Goal: Check status: Check status

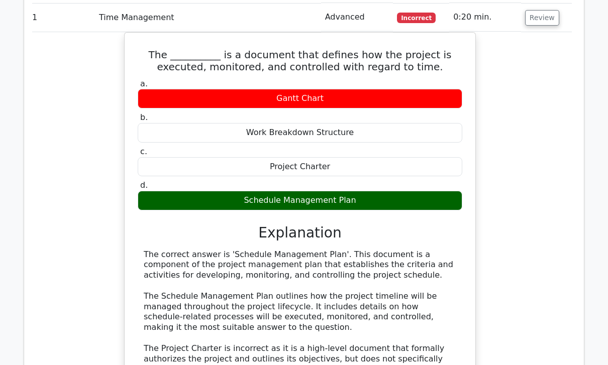
scroll to position [1204, 0]
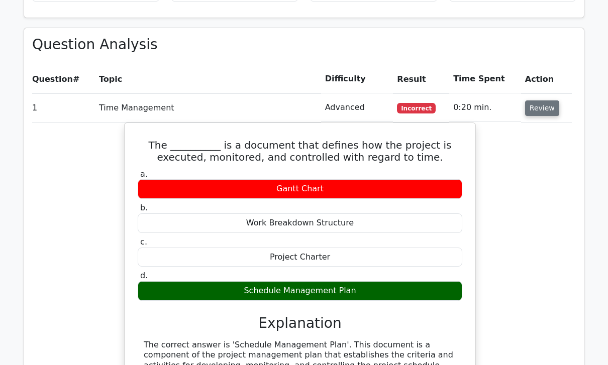
click at [544, 101] on button "Review" at bounding box center [542, 109] width 34 height 16
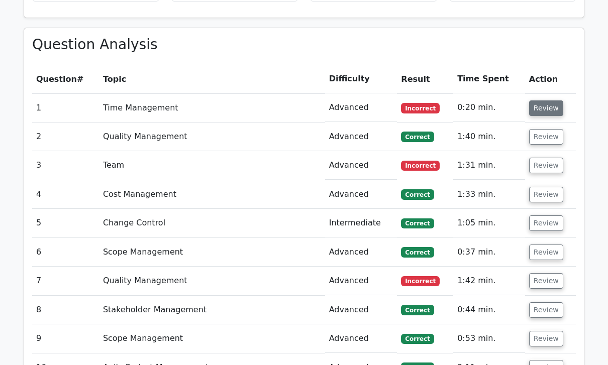
scroll to position [0, 0]
click at [550, 129] on button "Review" at bounding box center [546, 137] width 34 height 16
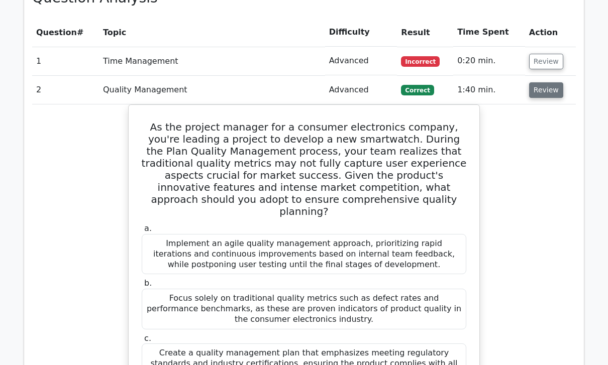
scroll to position [1150, 0]
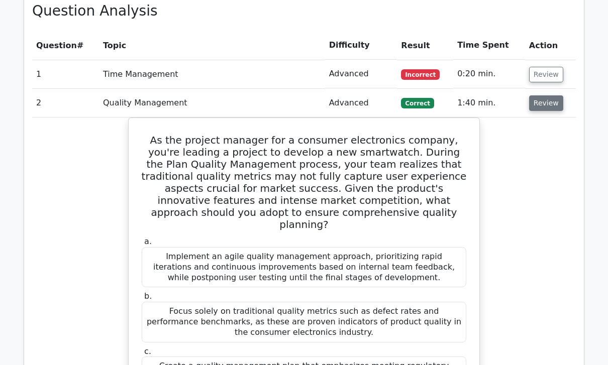
click at [548, 96] on button "Review" at bounding box center [546, 104] width 34 height 16
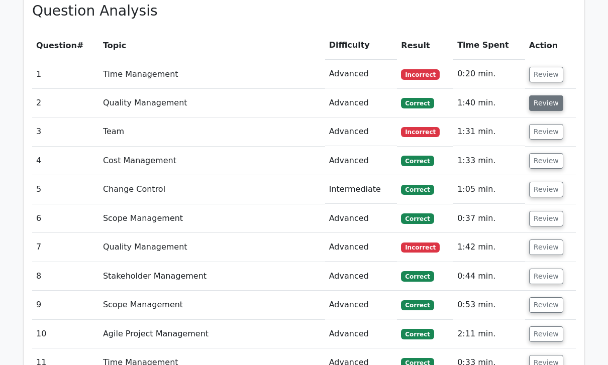
scroll to position [1137, 0]
click at [549, 124] on button "Review" at bounding box center [546, 132] width 34 height 16
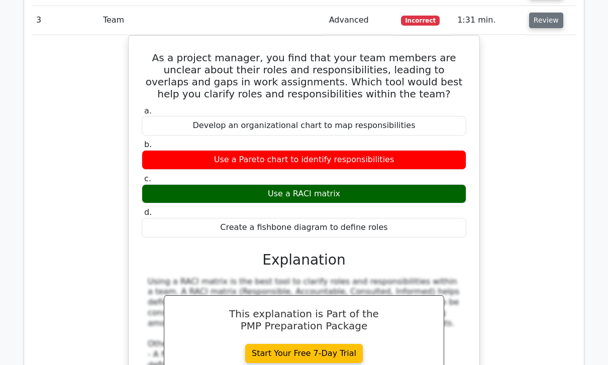
scroll to position [1249, 0]
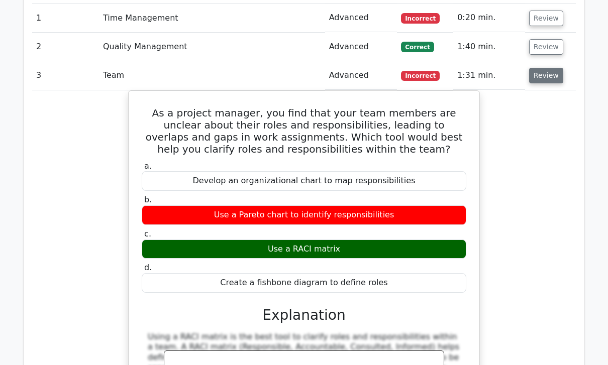
click at [553, 68] on button "Review" at bounding box center [546, 76] width 34 height 16
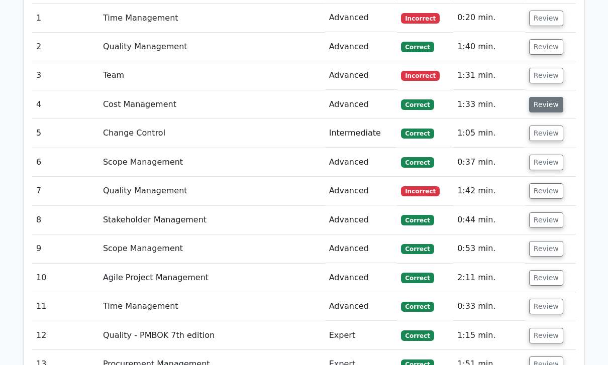
click at [547, 97] on button "Review" at bounding box center [546, 105] width 34 height 16
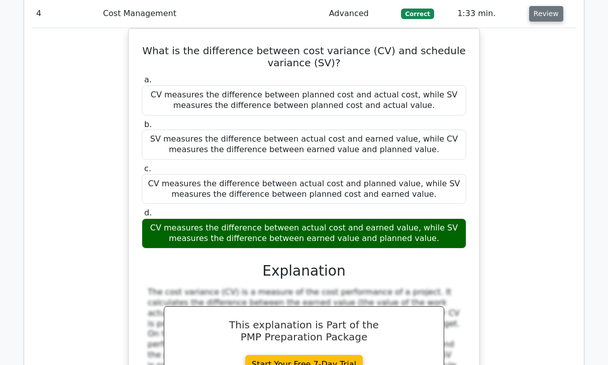
scroll to position [1287, 0]
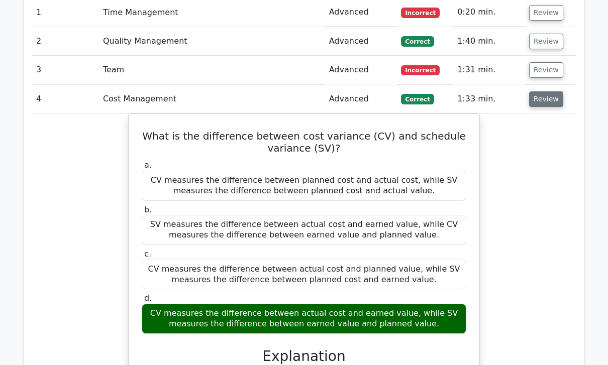
click at [547, 92] on button "Review" at bounding box center [546, 100] width 34 height 16
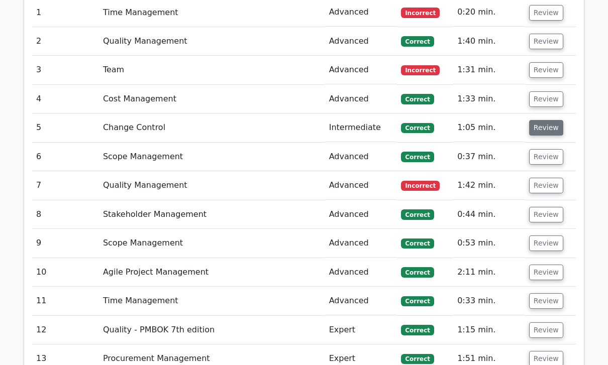
click at [548, 120] on button "Review" at bounding box center [546, 128] width 34 height 16
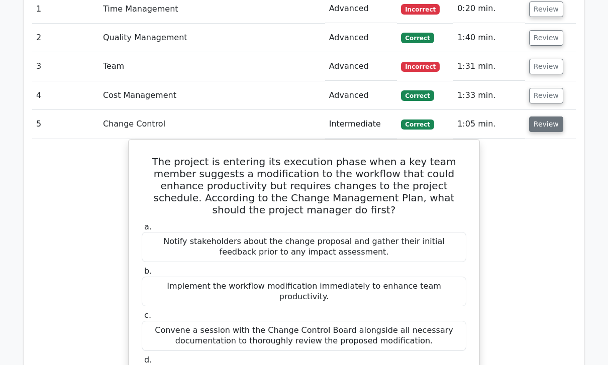
scroll to position [1202, 0]
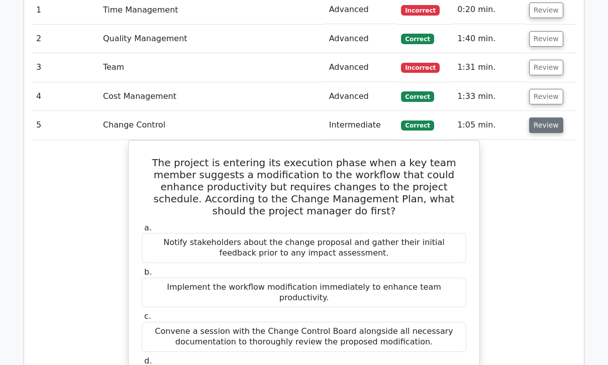
click at [544, 118] on button "Review" at bounding box center [546, 126] width 34 height 16
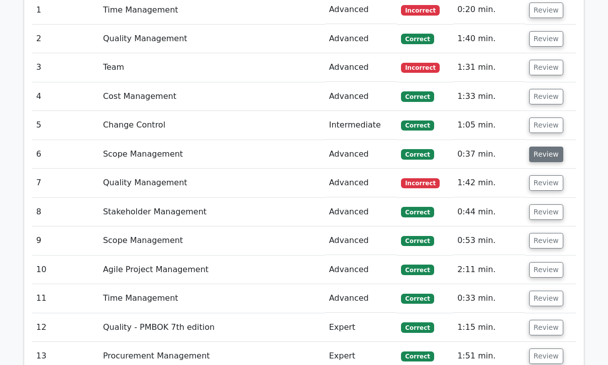
click at [549, 147] on button "Review" at bounding box center [546, 155] width 34 height 16
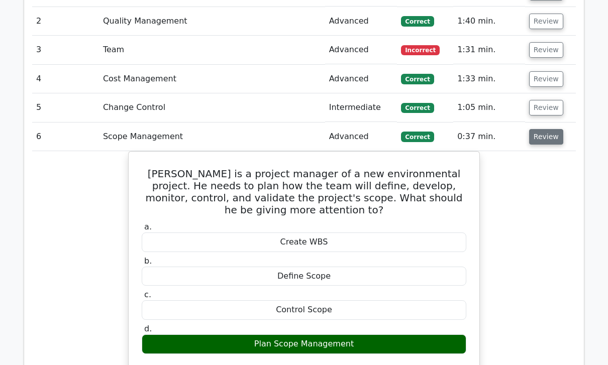
scroll to position [1228, 0]
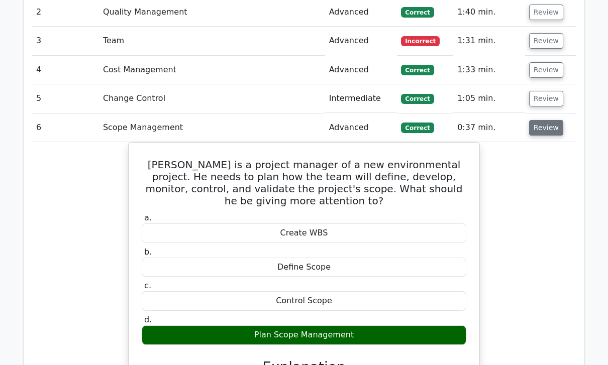
click at [551, 121] on button "Review" at bounding box center [546, 129] width 34 height 16
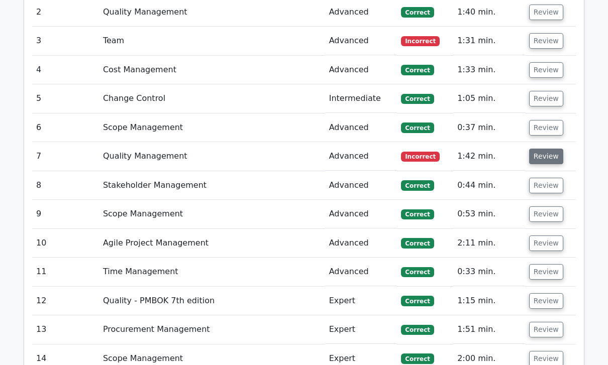
click at [548, 149] on button "Review" at bounding box center [546, 157] width 34 height 16
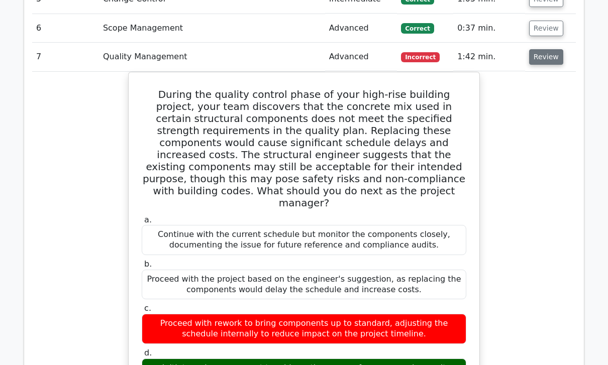
scroll to position [1328, 0]
click at [547, 49] on button "Review" at bounding box center [546, 57] width 34 height 16
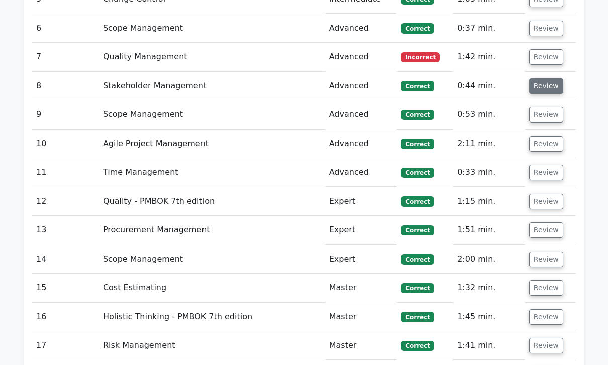
click at [556, 78] on button "Review" at bounding box center [546, 86] width 34 height 16
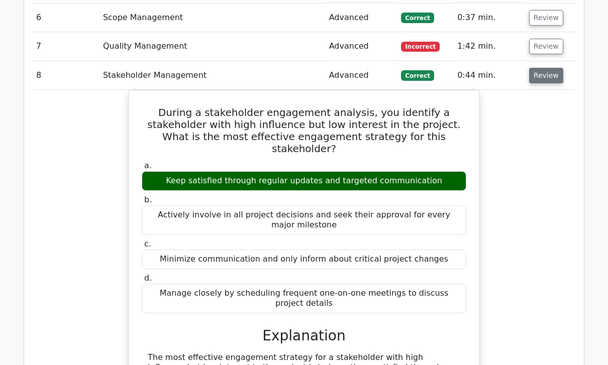
scroll to position [1338, 0]
click at [553, 68] on button "Review" at bounding box center [546, 76] width 34 height 16
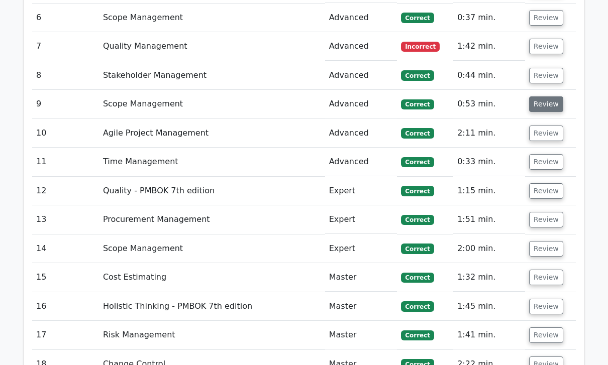
click at [552, 96] on button "Review" at bounding box center [546, 104] width 34 height 16
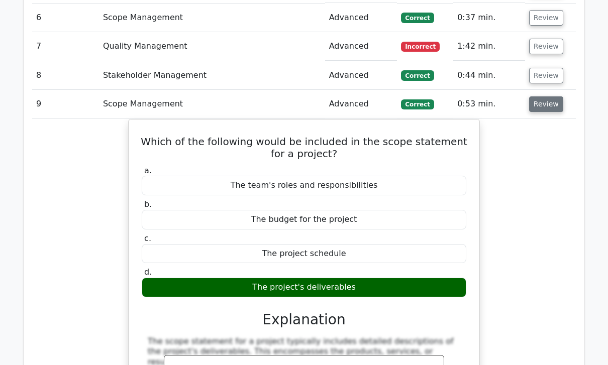
click at [551, 96] on button "Review" at bounding box center [546, 104] width 34 height 16
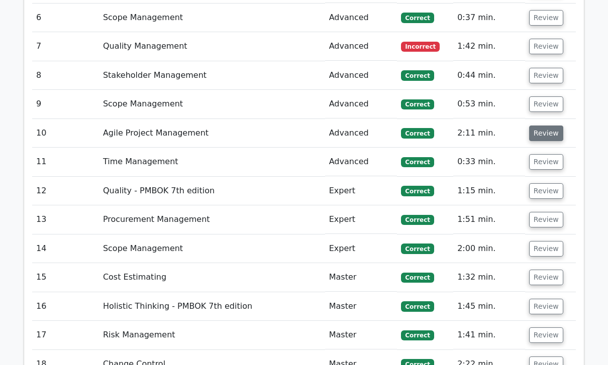
click at [552, 126] on button "Review" at bounding box center [546, 134] width 34 height 16
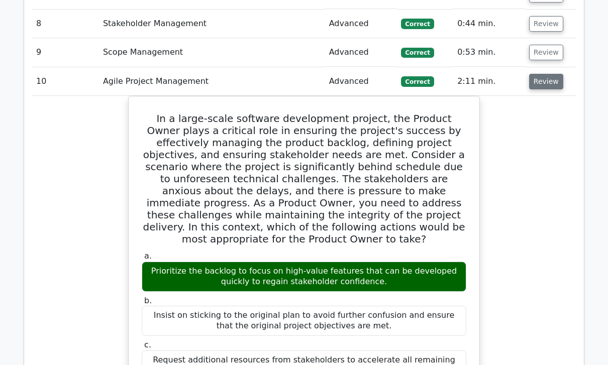
scroll to position [1391, 0]
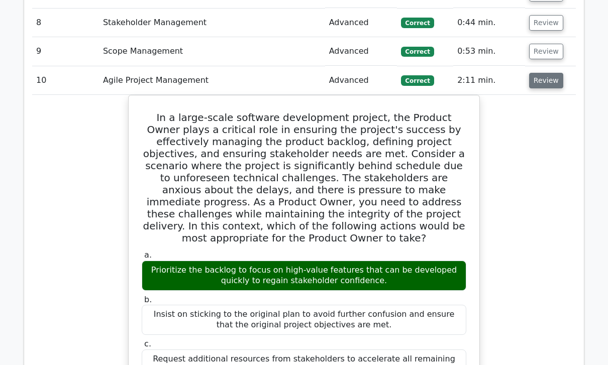
click at [547, 73] on button "Review" at bounding box center [546, 81] width 34 height 16
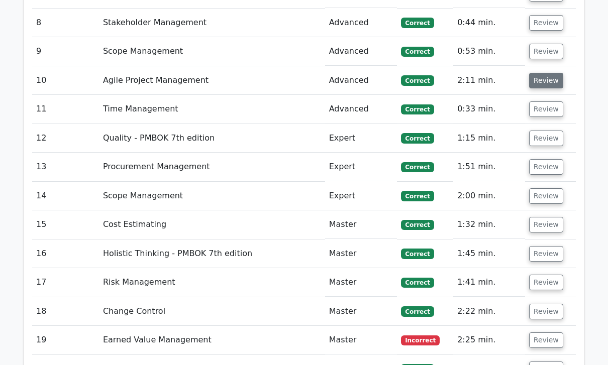
scroll to position [1391, 0]
click at [551, 102] on button "Review" at bounding box center [546, 110] width 34 height 16
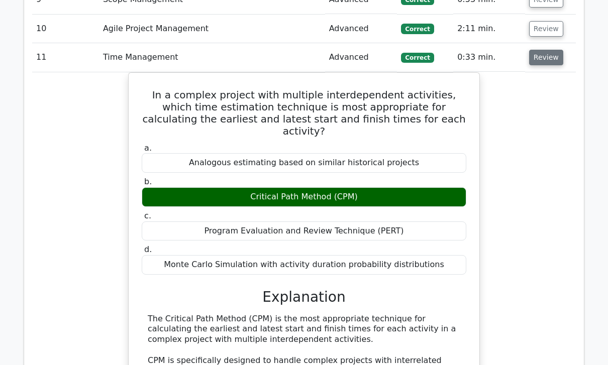
scroll to position [1444, 0]
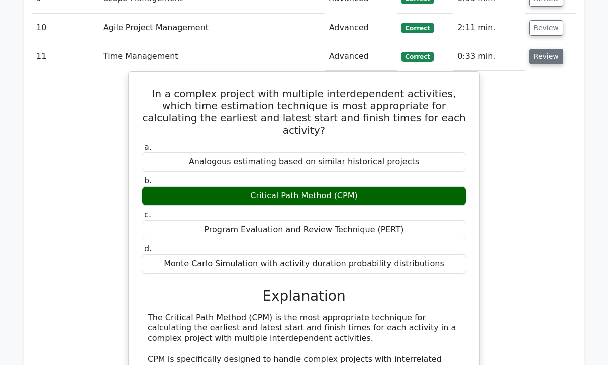
click at [545, 49] on button "Review" at bounding box center [546, 57] width 34 height 16
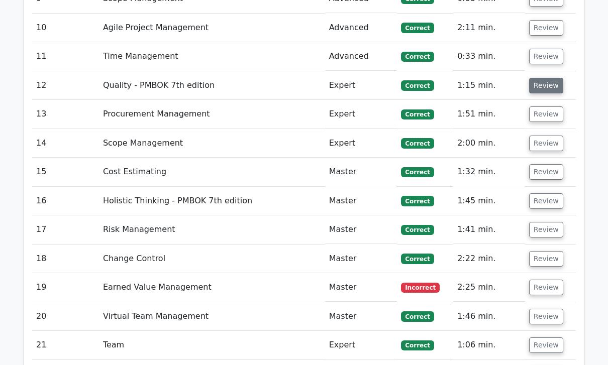
click at [551, 78] on button "Review" at bounding box center [546, 86] width 34 height 16
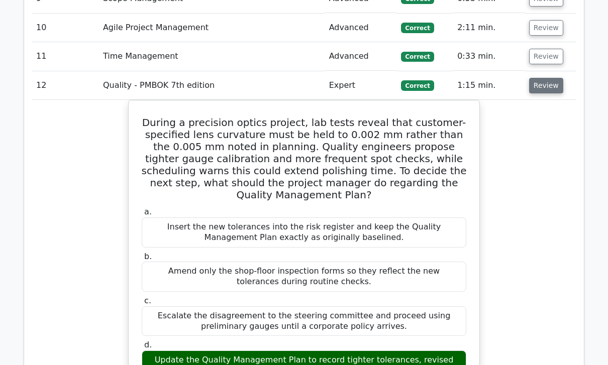
click at [552, 78] on button "Review" at bounding box center [546, 86] width 34 height 16
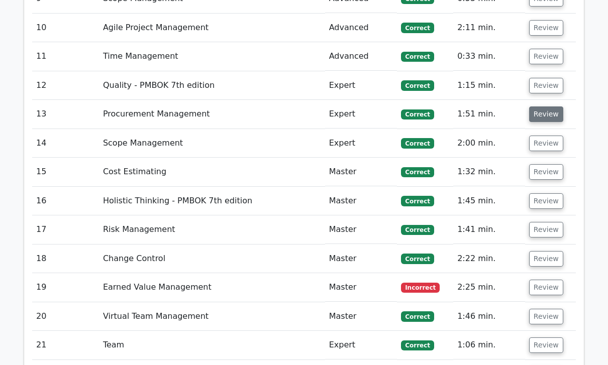
click at [550, 107] on button "Review" at bounding box center [546, 115] width 34 height 16
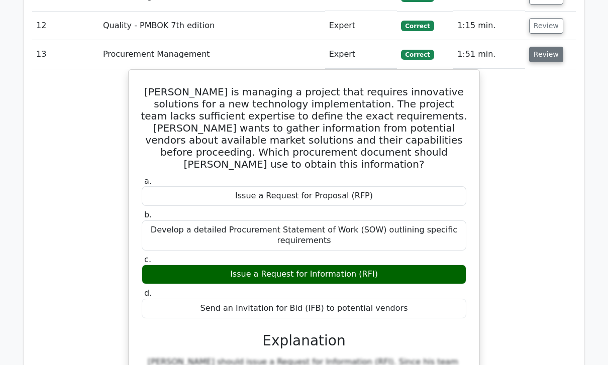
scroll to position [1507, 0]
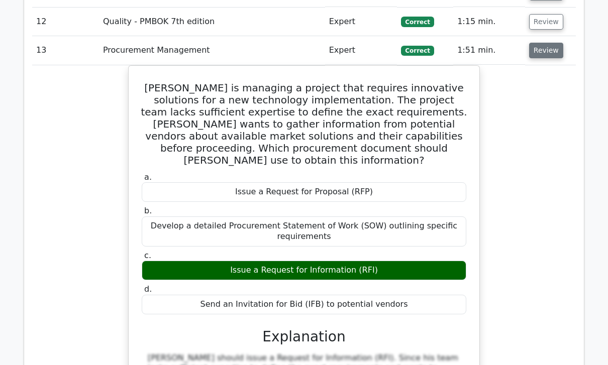
click at [550, 43] on button "Review" at bounding box center [546, 51] width 34 height 16
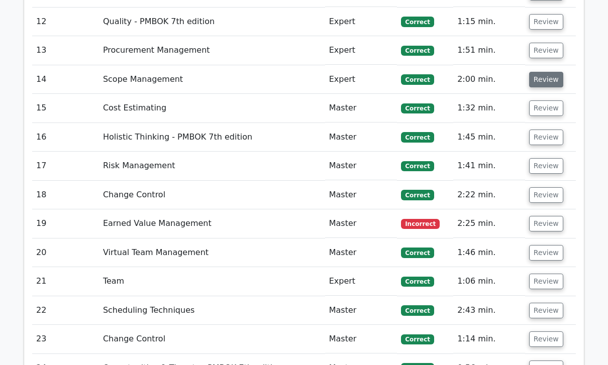
click at [551, 72] on button "Review" at bounding box center [546, 80] width 34 height 16
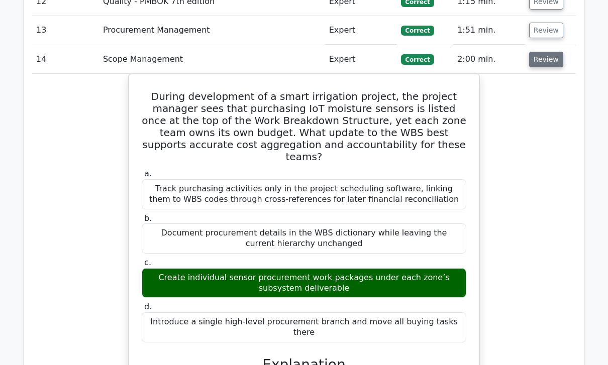
scroll to position [1524, 0]
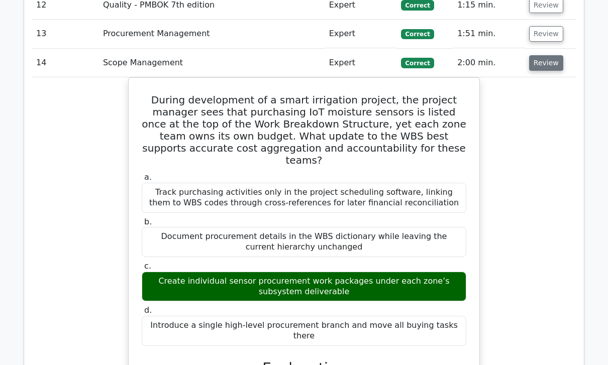
click at [546, 55] on button "Review" at bounding box center [546, 63] width 34 height 16
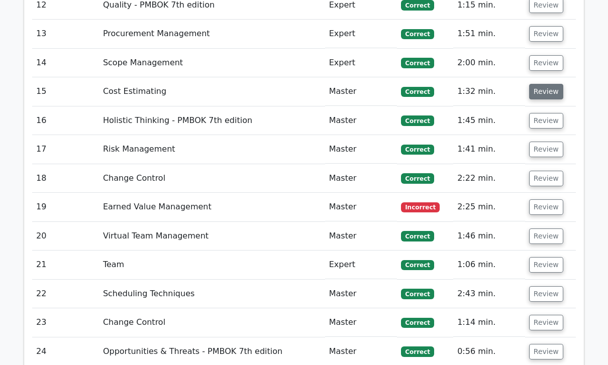
click at [550, 84] on button "Review" at bounding box center [546, 92] width 34 height 16
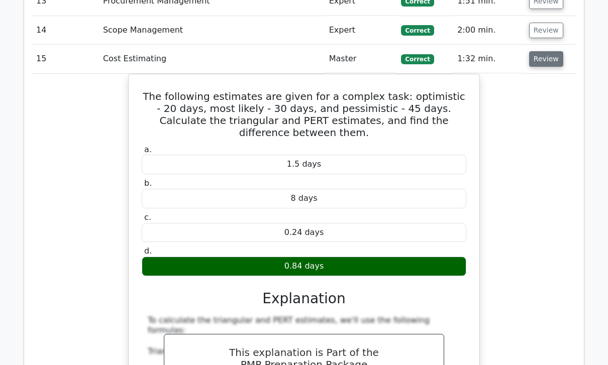
scroll to position [1560, 0]
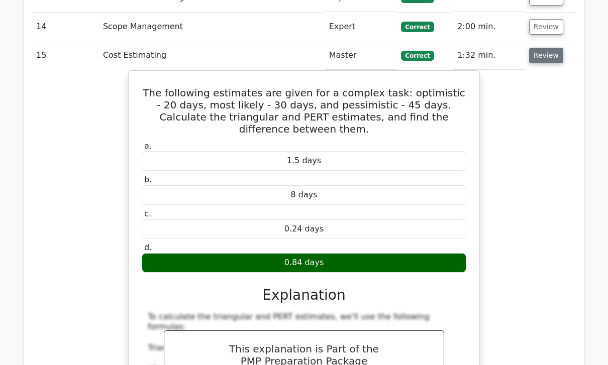
click at [548, 48] on button "Review" at bounding box center [546, 56] width 34 height 16
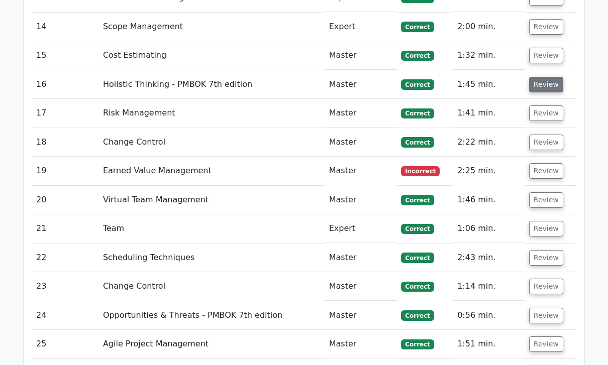
click at [551, 77] on button "Review" at bounding box center [546, 85] width 34 height 16
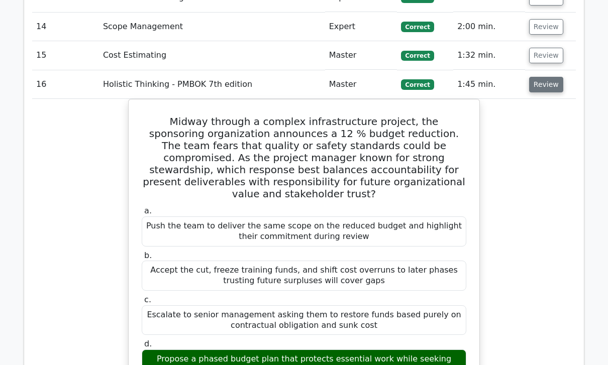
click at [545, 77] on button "Review" at bounding box center [546, 85] width 34 height 16
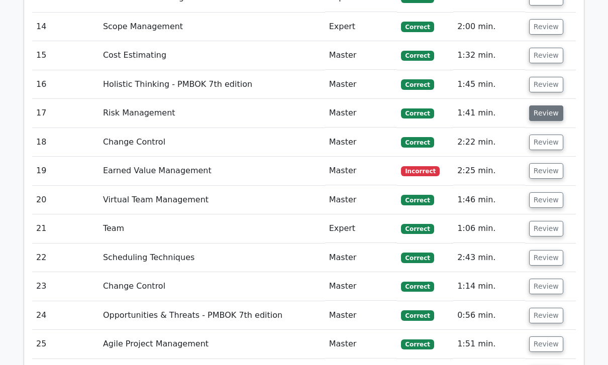
click at [556, 106] on button "Review" at bounding box center [546, 114] width 34 height 16
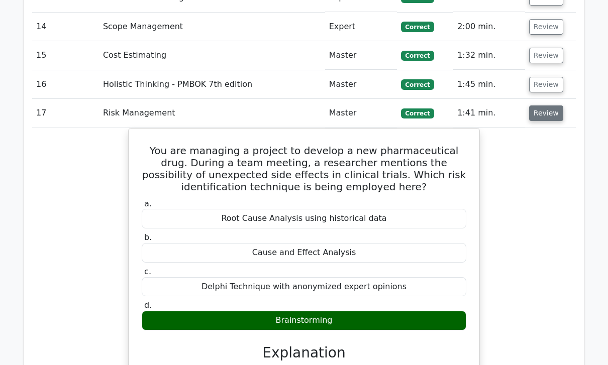
click at [550, 106] on button "Review" at bounding box center [546, 114] width 34 height 16
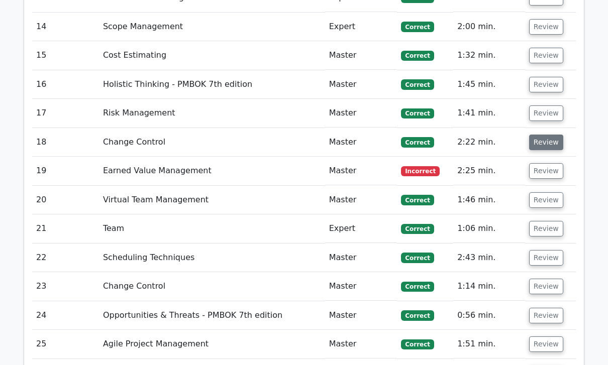
click at [548, 135] on button "Review" at bounding box center [546, 143] width 34 height 16
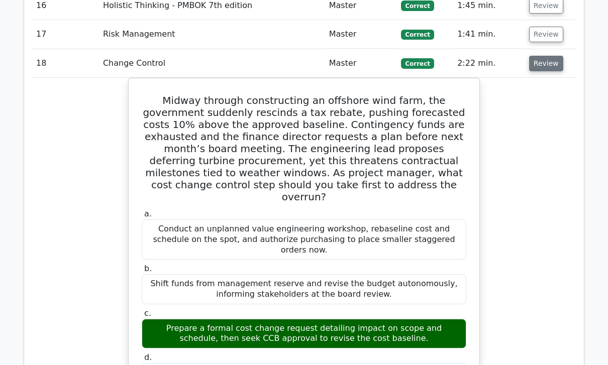
scroll to position [1645, 0]
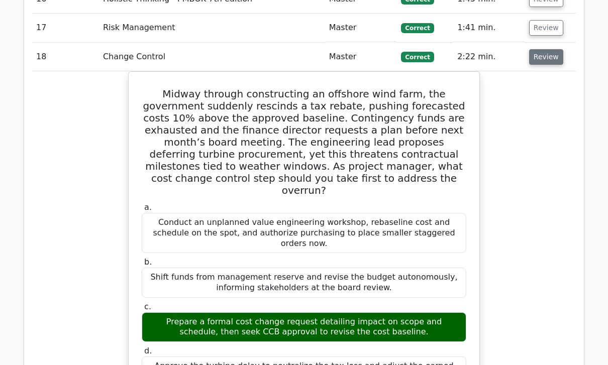
click at [553, 50] on button "Review" at bounding box center [546, 58] width 34 height 16
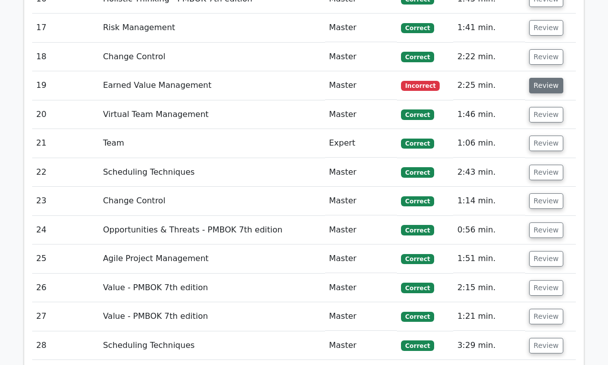
click at [545, 78] on button "Review" at bounding box center [546, 86] width 34 height 16
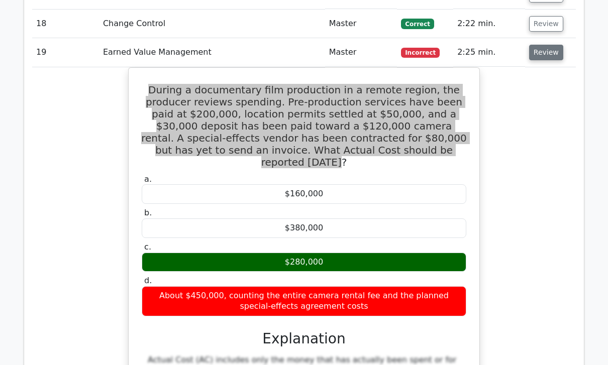
scroll to position [1680, 0]
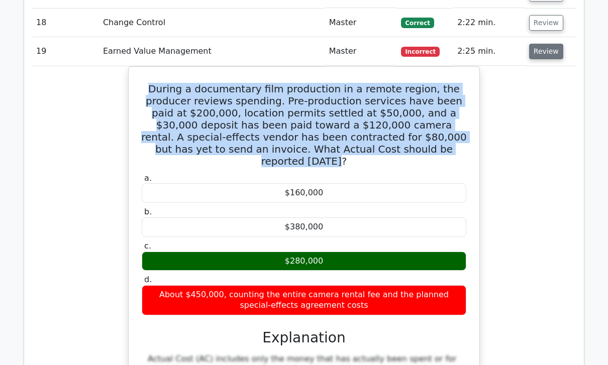
click at [548, 44] on button "Review" at bounding box center [546, 52] width 34 height 16
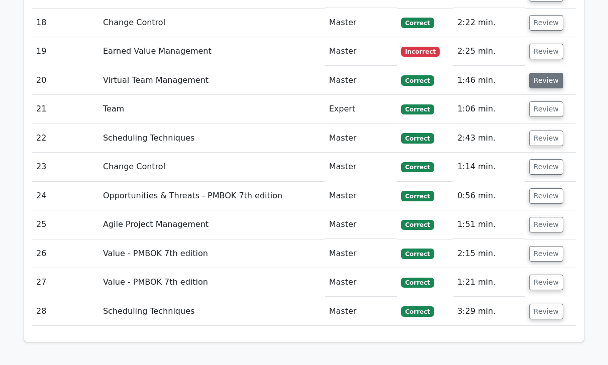
click at [547, 73] on button "Review" at bounding box center [546, 81] width 34 height 16
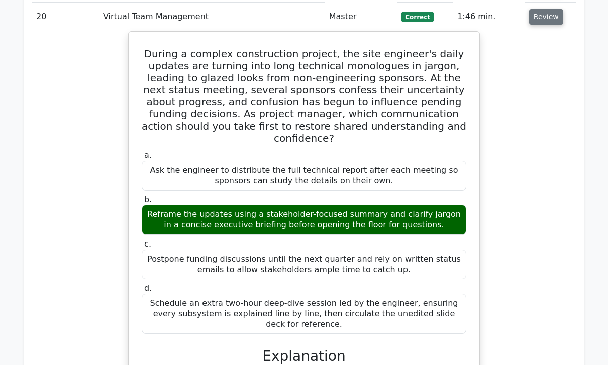
scroll to position [1744, 0]
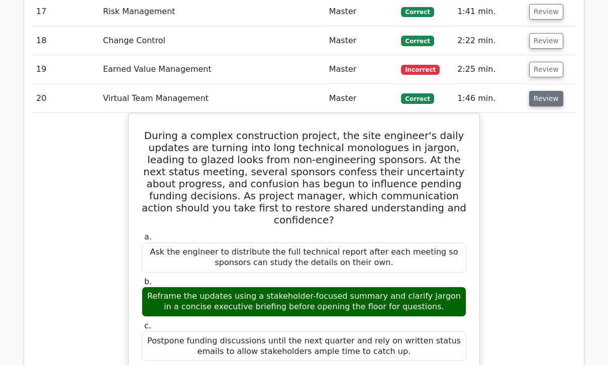
click at [549, 91] on button "Review" at bounding box center [546, 99] width 34 height 16
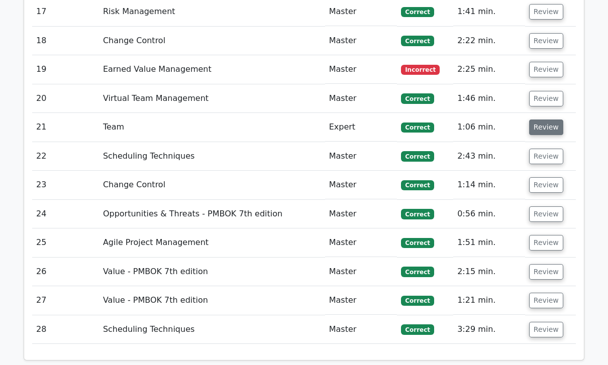
click at [549, 120] on button "Review" at bounding box center [546, 128] width 34 height 16
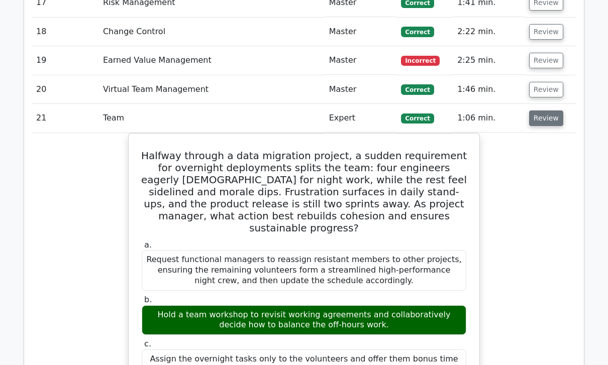
scroll to position [1670, 0]
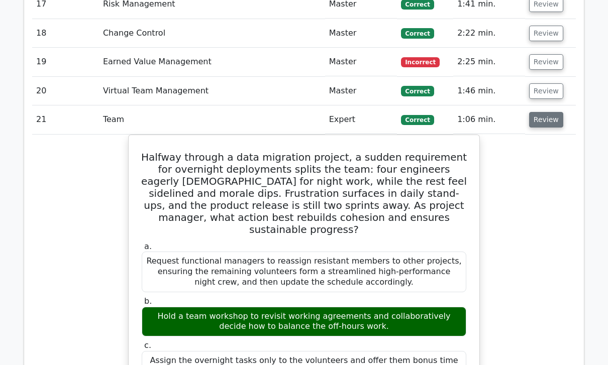
click at [552, 112] on button "Review" at bounding box center [546, 120] width 34 height 16
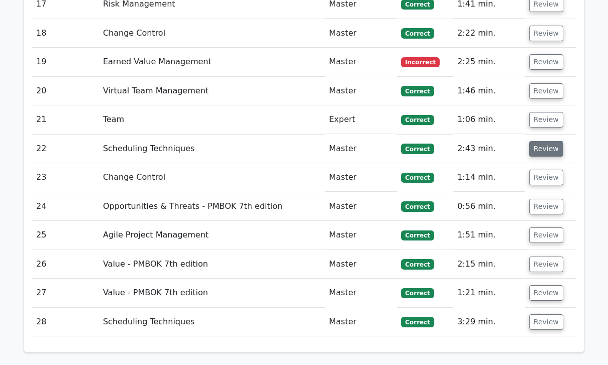
click at [549, 141] on button "Review" at bounding box center [546, 149] width 34 height 16
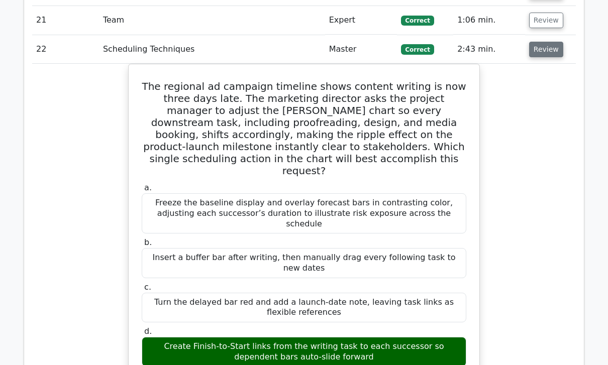
scroll to position [1770, 0]
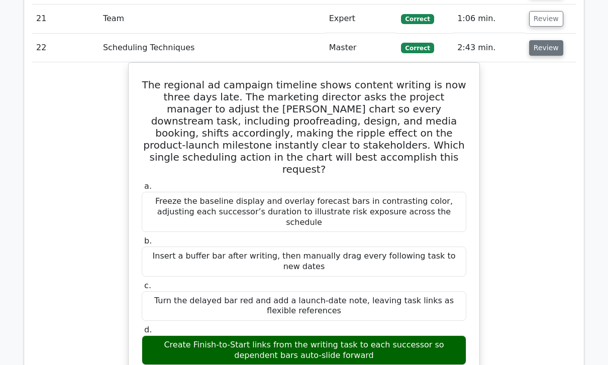
click at [552, 41] on button "Review" at bounding box center [546, 49] width 34 height 16
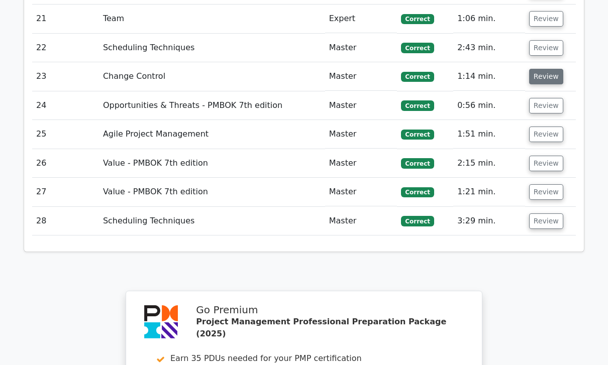
click at [553, 69] on button "Review" at bounding box center [546, 77] width 34 height 16
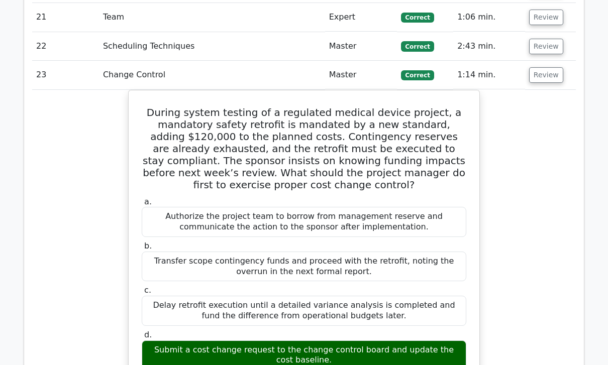
scroll to position [1772, 0]
click at [550, 67] on button "Review" at bounding box center [546, 75] width 34 height 16
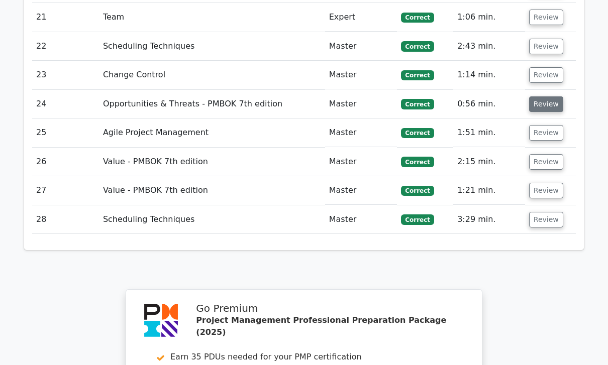
click at [549, 96] on button "Review" at bounding box center [546, 104] width 34 height 16
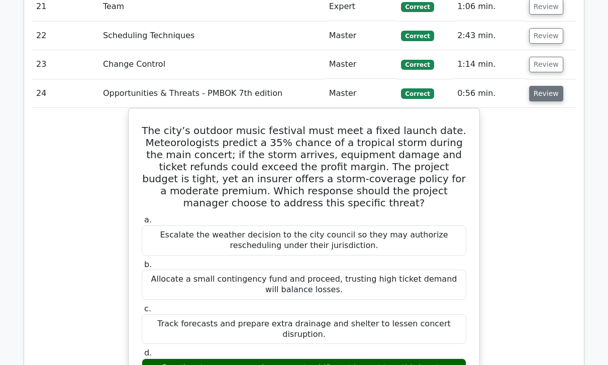
scroll to position [1783, 0]
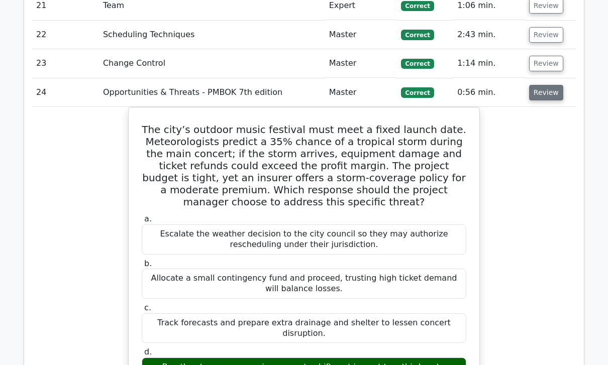
click at [547, 85] on button "Review" at bounding box center [546, 93] width 34 height 16
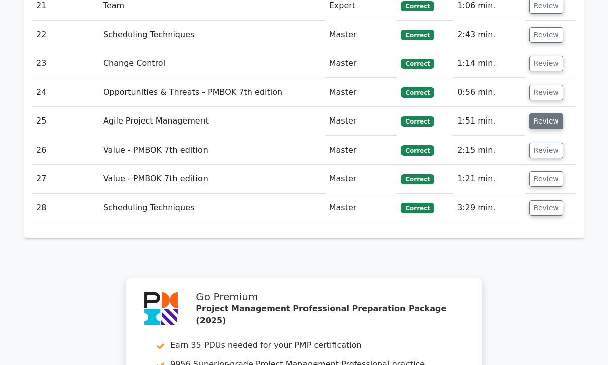
click at [547, 114] on button "Review" at bounding box center [546, 122] width 34 height 16
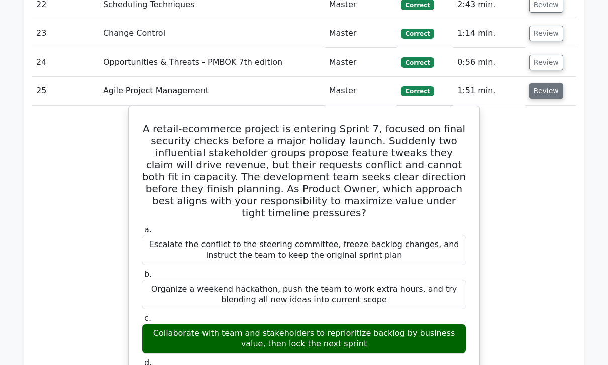
scroll to position [1813, 0]
click at [549, 84] on button "Review" at bounding box center [546, 92] width 34 height 16
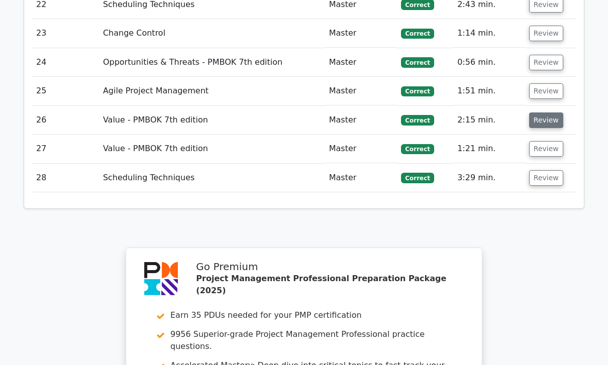
click at [549, 113] on button "Review" at bounding box center [546, 121] width 34 height 16
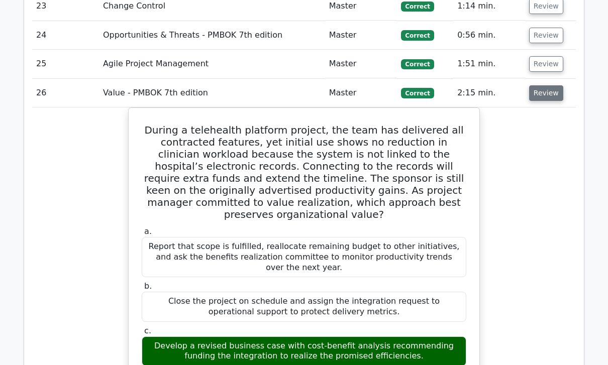
scroll to position [1841, 0]
click at [546, 85] on button "Review" at bounding box center [546, 93] width 34 height 16
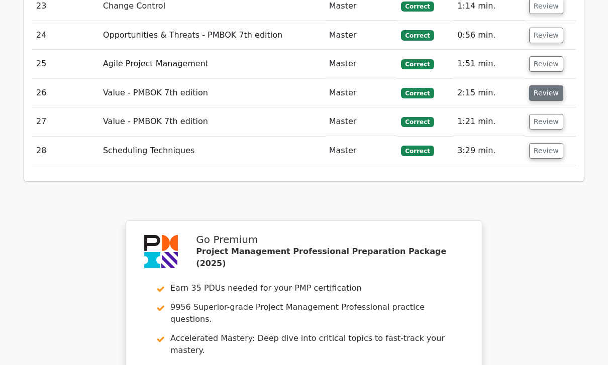
scroll to position [1840, 0]
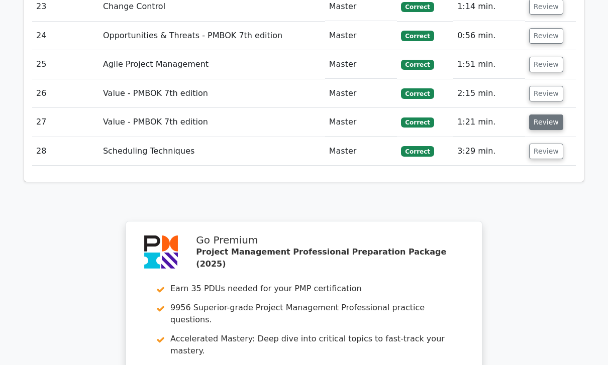
click at [547, 115] on button "Review" at bounding box center [546, 123] width 34 height 16
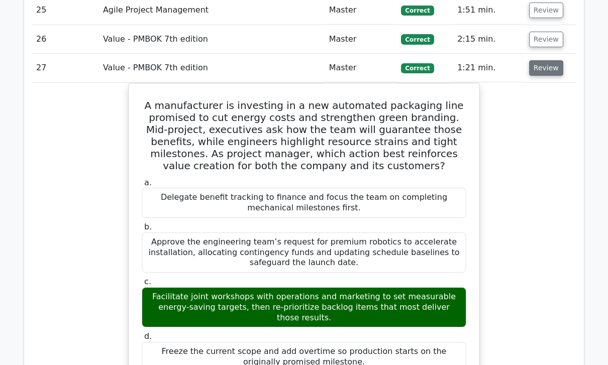
scroll to position [1896, 0]
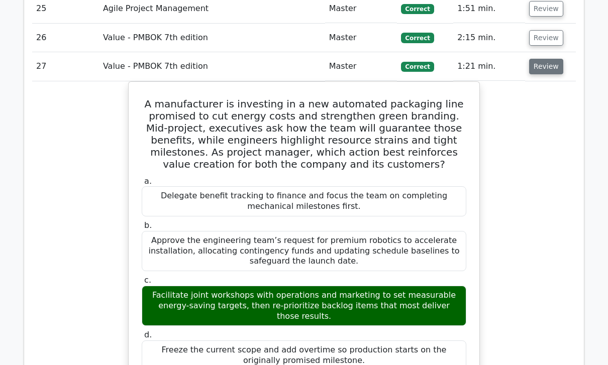
click at [553, 59] on button "Review" at bounding box center [546, 67] width 34 height 16
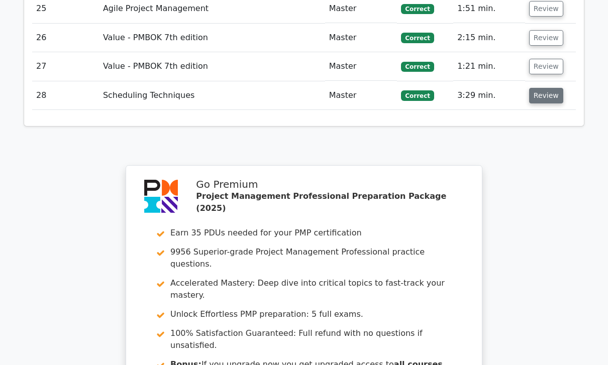
click at [552, 88] on button "Review" at bounding box center [546, 96] width 34 height 16
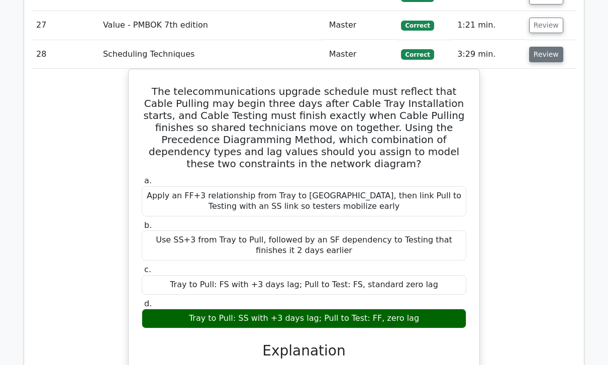
scroll to position [1936, 0]
